Goal: Task Accomplishment & Management: Manage account settings

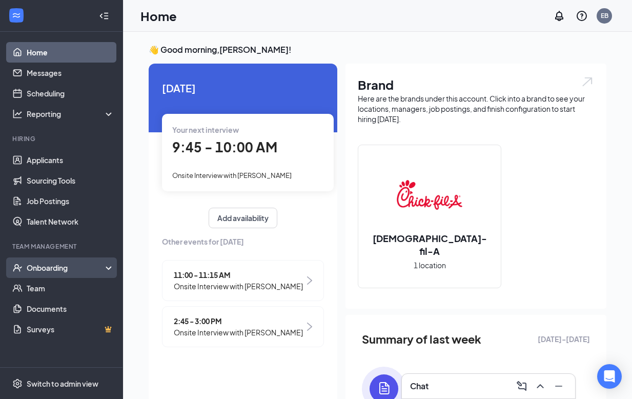
click at [55, 262] on div "Onboarding" at bounding box center [66, 267] width 79 height 10
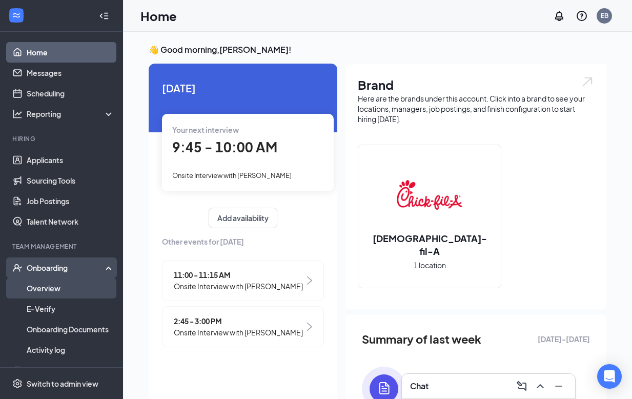
click at [68, 296] on link "Overview" at bounding box center [71, 288] width 88 height 20
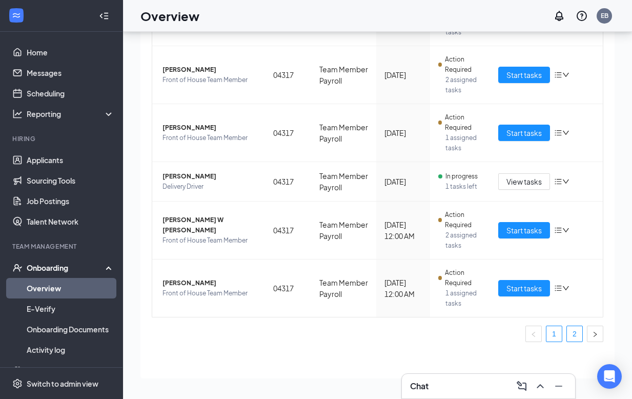
scroll to position [46, 0]
click at [573, 331] on link "2" at bounding box center [574, 333] width 15 height 15
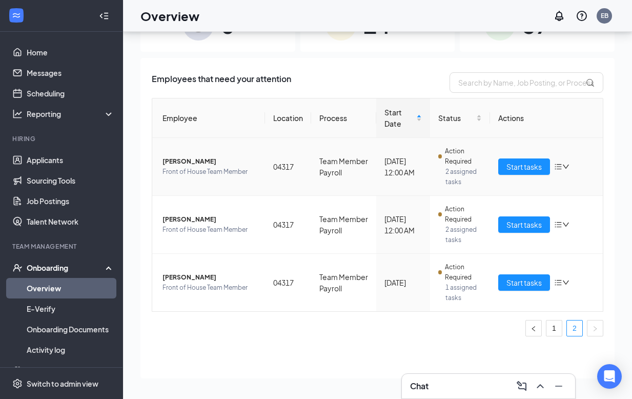
scroll to position [37, 0]
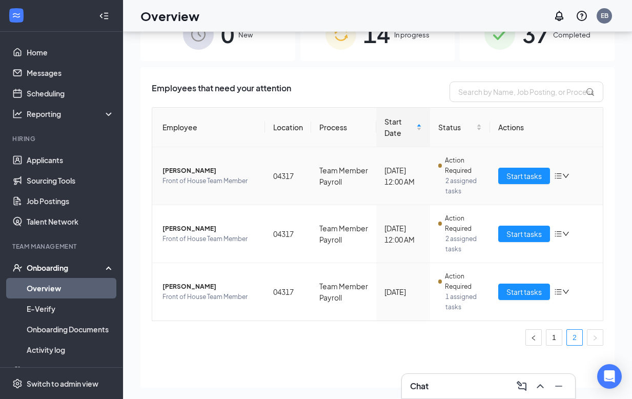
click at [208, 167] on span "[PERSON_NAME]" at bounding box center [209, 170] width 94 height 10
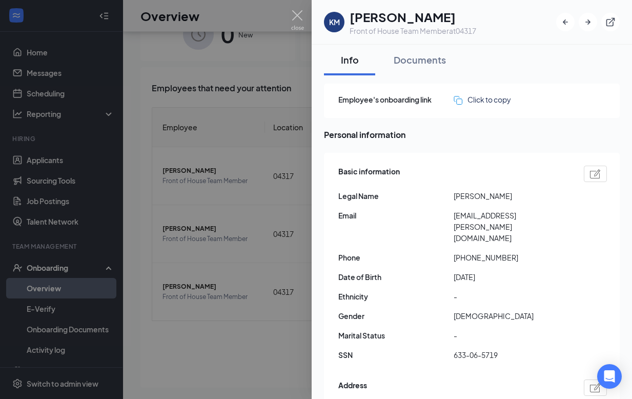
click at [279, 26] on div at bounding box center [316, 199] width 632 height 399
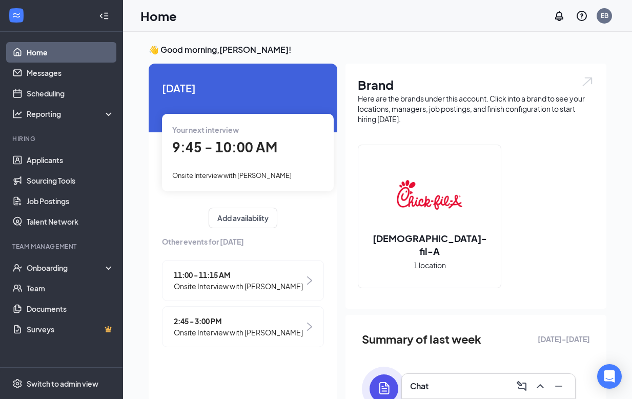
click at [439, 387] on div "Chat" at bounding box center [488, 386] width 157 height 16
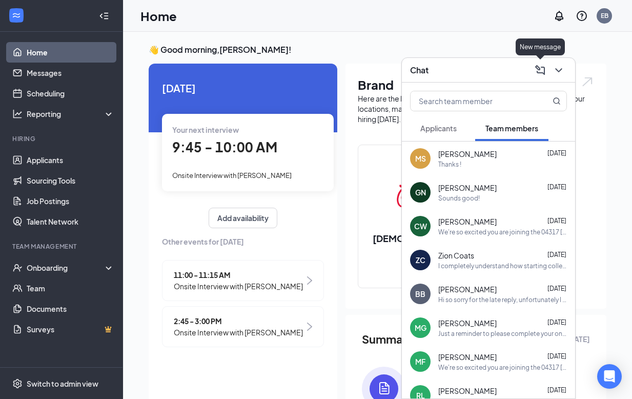
click at [541, 67] on icon "ComposeMessage" at bounding box center [540, 70] width 10 height 10
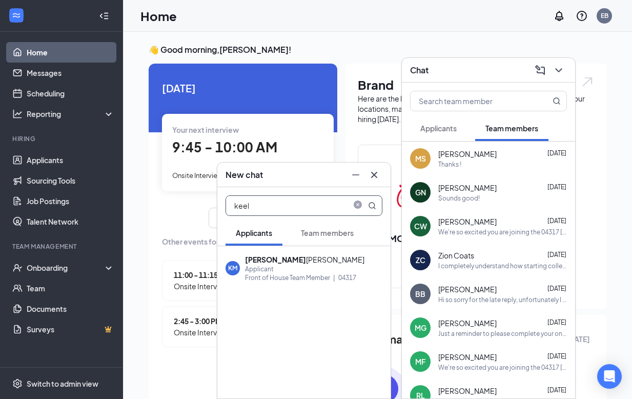
type input "keel"
drag, startPoint x: 541, startPoint y: 67, endPoint x: 334, endPoint y: 237, distance: 268.6
click at [334, 237] on div "Team members" at bounding box center [327, 232] width 53 height 10
click at [297, 274] on div "Front of House Team Member" at bounding box center [287, 277] width 85 height 9
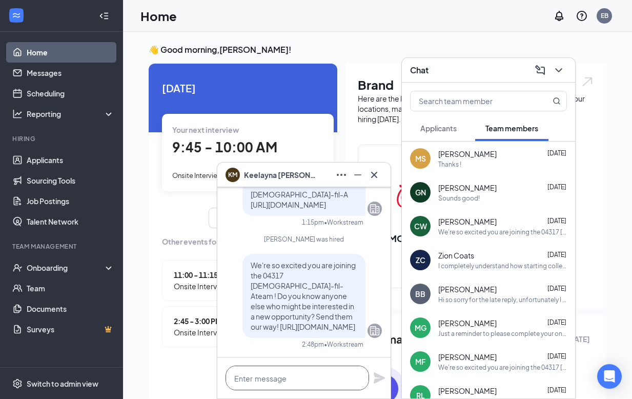
click at [283, 379] on textarea at bounding box center [296, 377] width 143 height 25
paste textarea "After further consideration, and due to concerns with timeliness, we have decid…"
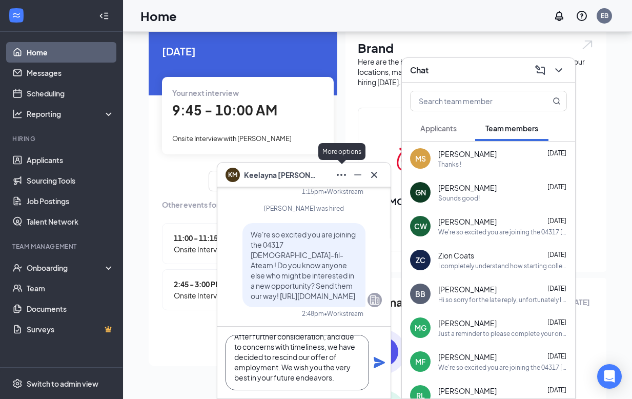
scroll to position [11, 0]
type textarea "After further consideration, and due to concerns with timeliness, we have decid…"
click at [340, 178] on icon "Ellipses" at bounding box center [341, 175] width 12 height 12
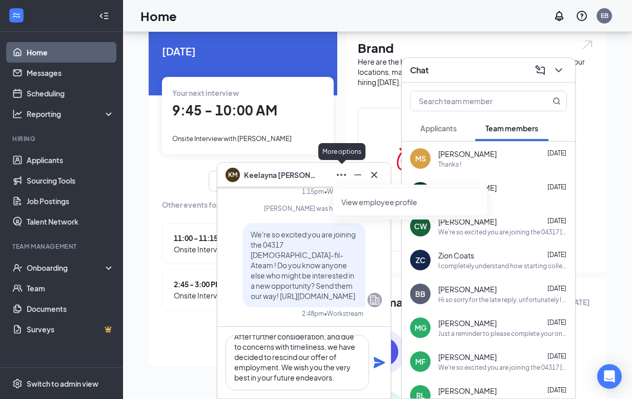
click at [340, 178] on icon "Ellipses" at bounding box center [341, 175] width 12 height 12
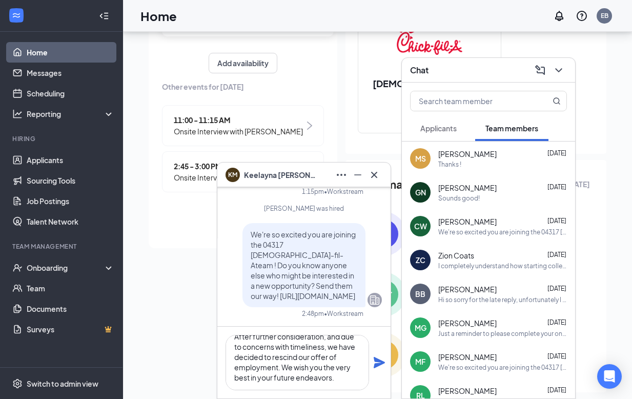
click at [383, 359] on icon "Plane" at bounding box center [379, 362] width 12 height 12
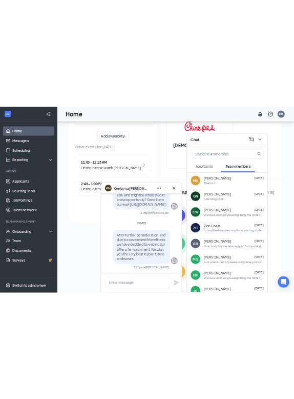
scroll to position [0, 0]
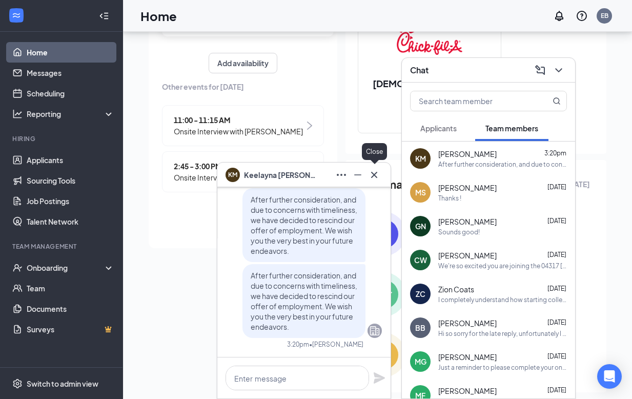
click at [378, 178] on icon "Cross" at bounding box center [374, 175] width 12 height 12
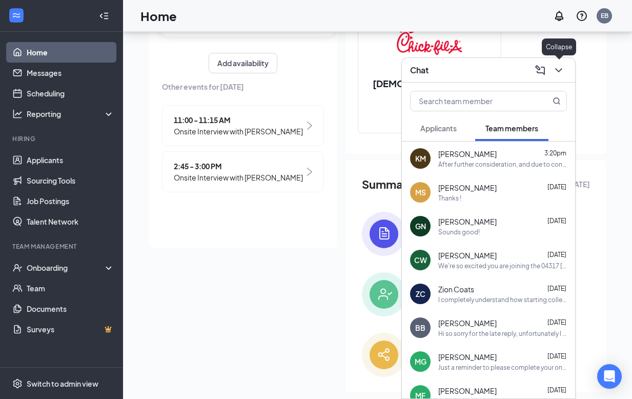
click at [557, 71] on icon "ChevronDown" at bounding box center [558, 70] width 12 height 12
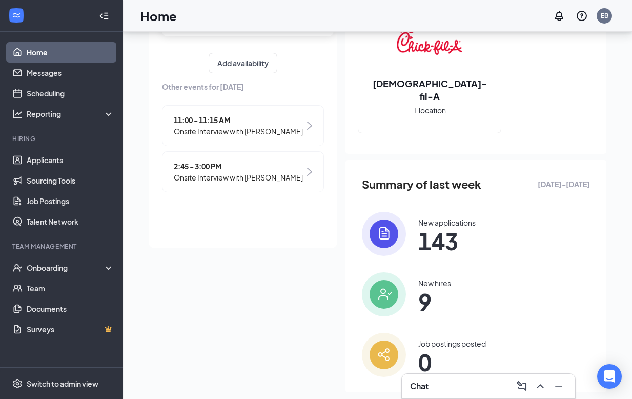
click at [440, 383] on div "Chat" at bounding box center [488, 386] width 157 height 16
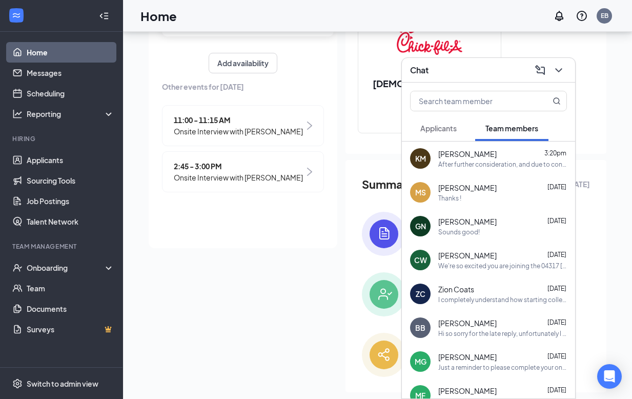
click at [562, 75] on icon "ChevronDown" at bounding box center [558, 70] width 12 height 12
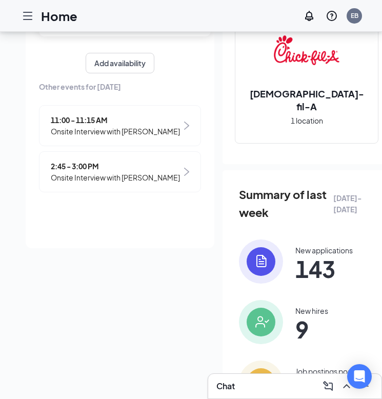
click at [286, 384] on div "Chat" at bounding box center [294, 386] width 157 height 16
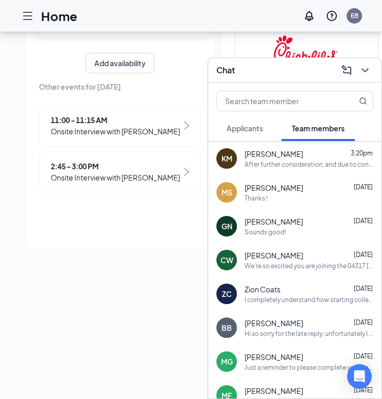
click at [364, 69] on icon "ChevronDown" at bounding box center [365, 70] width 12 height 12
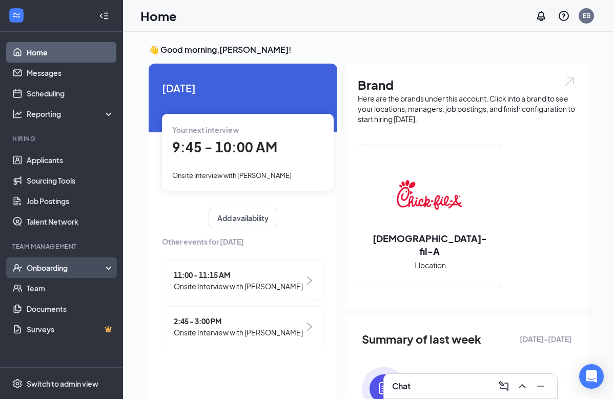
click at [65, 268] on div "Onboarding" at bounding box center [66, 267] width 79 height 10
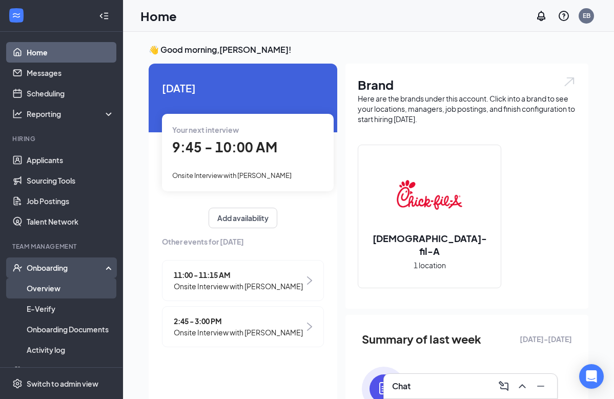
click at [68, 295] on link "Overview" at bounding box center [71, 288] width 88 height 20
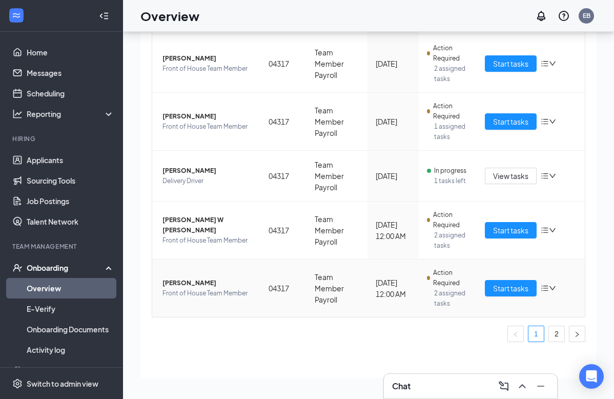
scroll to position [492, 0]
click at [196, 278] on span "[PERSON_NAME]" at bounding box center [207, 283] width 90 height 10
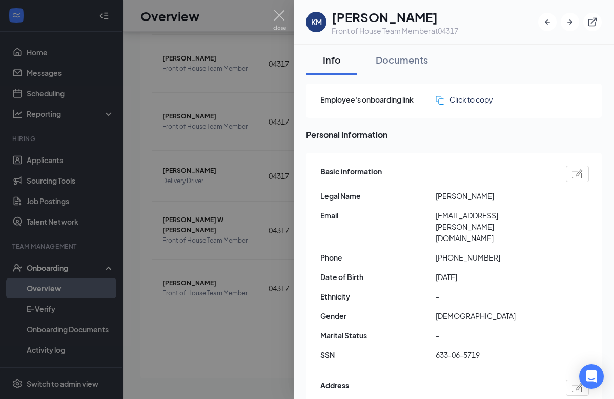
click at [307, 146] on div "Employee's onboarding link Click to copy Personal information Basic information…" at bounding box center [454, 317] width 296 height 466
click at [251, 165] on div at bounding box center [307, 199] width 614 height 399
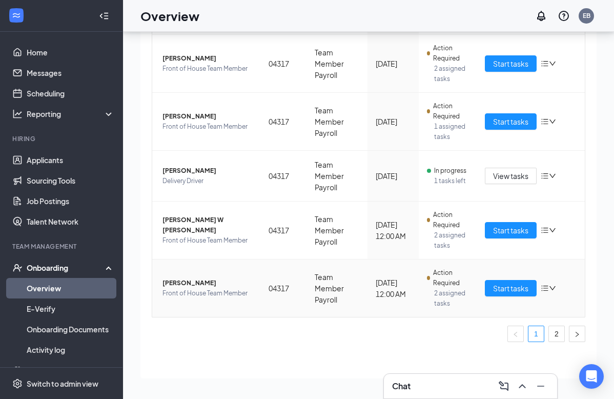
click at [547, 284] on icon "bars" at bounding box center [545, 288] width 8 height 8
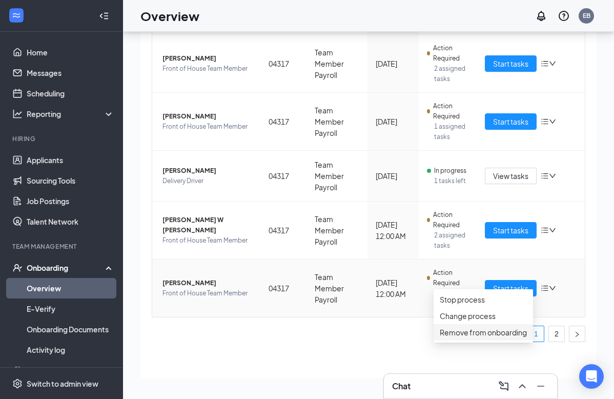
click at [484, 338] on div "Remove from onboarding" at bounding box center [483, 331] width 87 height 11
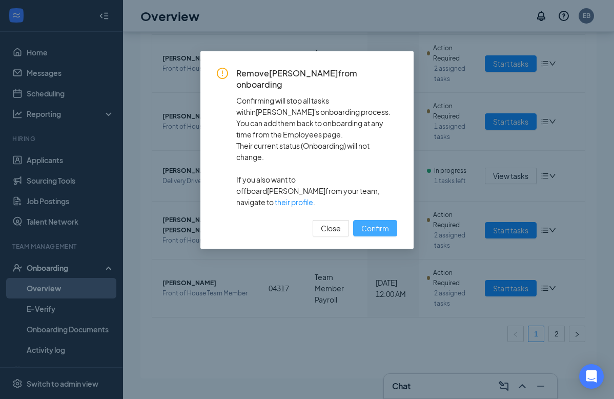
click at [382, 222] on span "Confirm" at bounding box center [375, 227] width 28 height 11
